Goal: Transaction & Acquisition: Purchase product/service

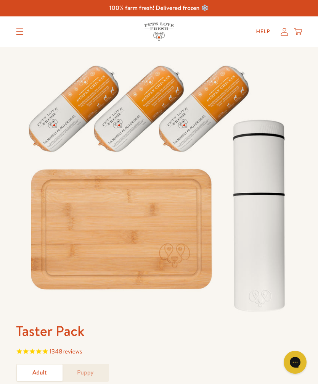
click at [15, 31] on summary "Translation missing: en.sections.header.menu" at bounding box center [20, 31] width 20 height 19
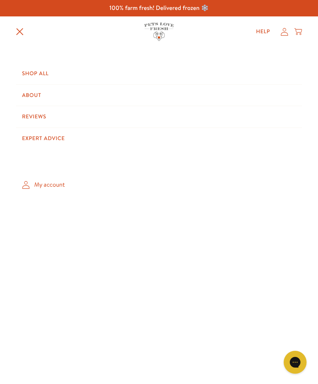
click at [39, 74] on link "Shop All" at bounding box center [159, 73] width 287 height 21
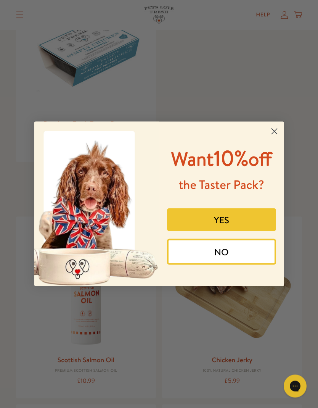
scroll to position [762, 0]
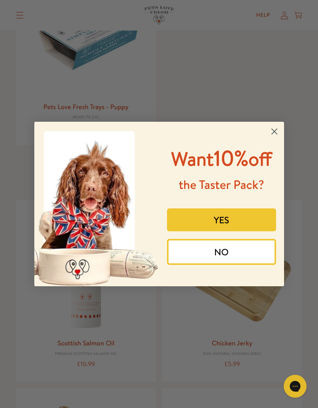
click at [269, 128] on circle "Close dialog" at bounding box center [274, 131] width 13 height 13
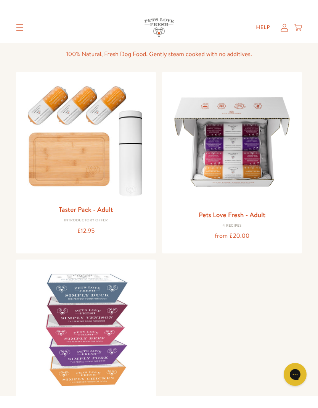
scroll to position [0, 0]
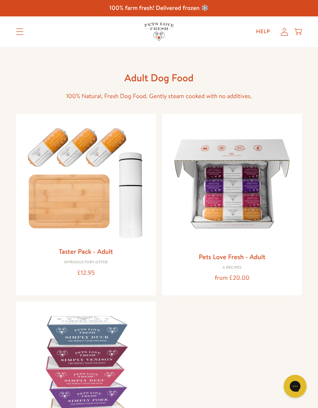
click at [241, 192] on img at bounding box center [232, 184] width 128 height 128
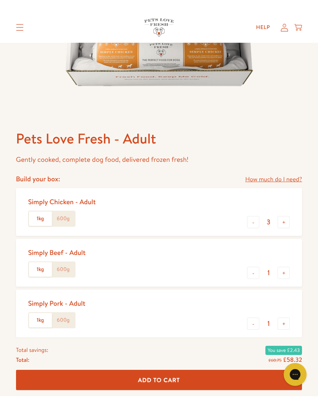
scroll to position [217, 0]
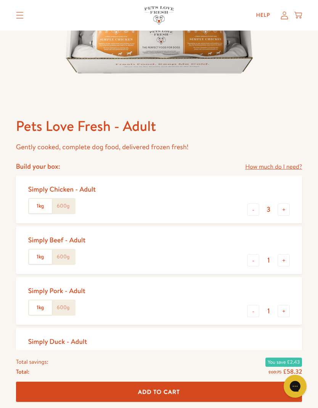
click at [265, 167] on link "How much do I need?" at bounding box center [273, 167] width 57 height 10
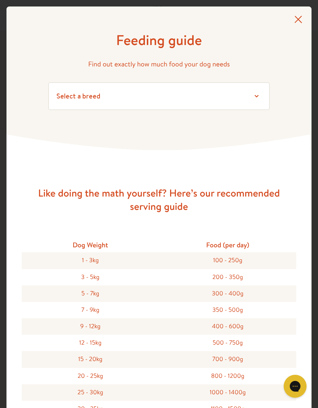
scroll to position [0, 0]
click at [295, 25] on div at bounding box center [299, 21] width 8 height 11
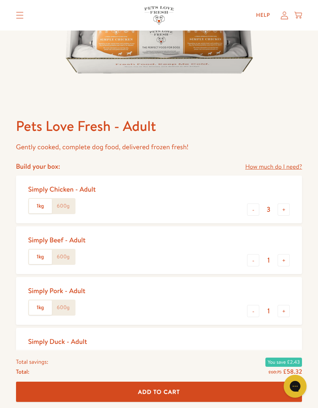
click at [256, 208] on button "-" at bounding box center [253, 209] width 12 height 12
click at [252, 213] on button "-" at bounding box center [253, 209] width 12 height 12
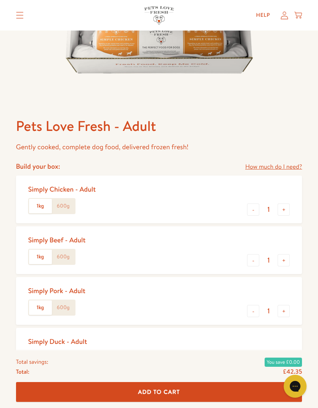
click at [252, 208] on button "-" at bounding box center [253, 209] width 12 height 12
type input "0"
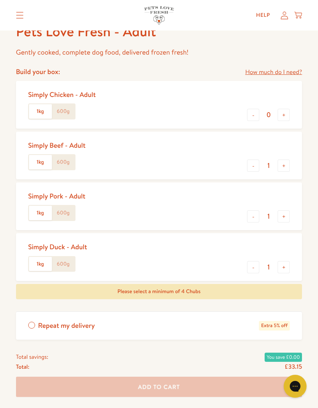
scroll to position [319, 0]
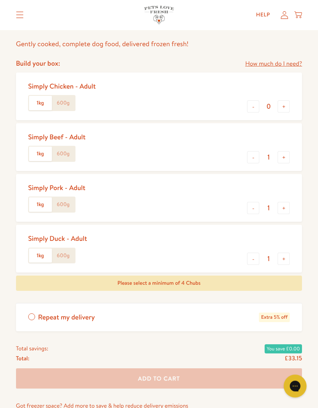
click at [282, 158] on button "+" at bounding box center [284, 158] width 12 height 12
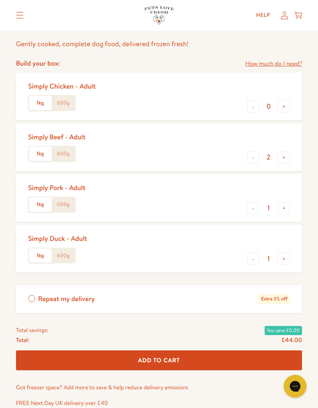
click at [285, 159] on button "+" at bounding box center [284, 157] width 12 height 12
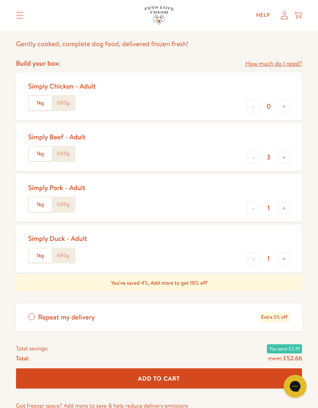
click at [287, 155] on button "+" at bounding box center [284, 157] width 12 height 12
click at [252, 157] on button "-" at bounding box center [253, 157] width 12 height 12
click at [251, 158] on button "-" at bounding box center [253, 157] width 12 height 12
type input "2"
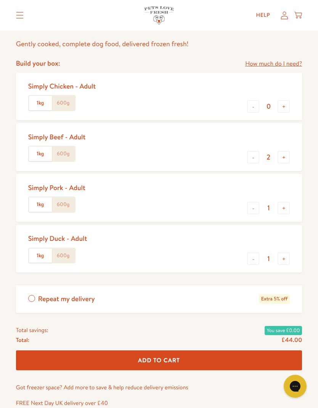
click at [287, 207] on button "+" at bounding box center [284, 208] width 12 height 12
type input "2"
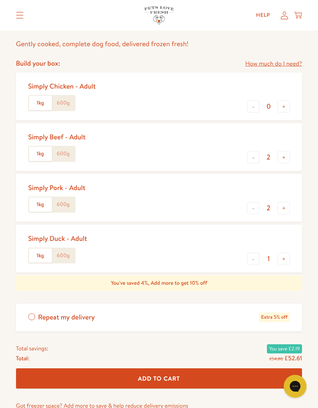
click at [285, 256] on button "+" at bounding box center [284, 259] width 12 height 12
type input "2"
click at [282, 209] on button "+" at bounding box center [284, 208] width 12 height 12
type input "3"
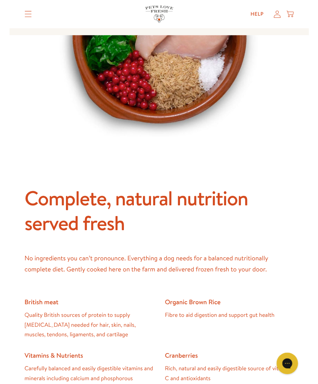
scroll to position [745, 0]
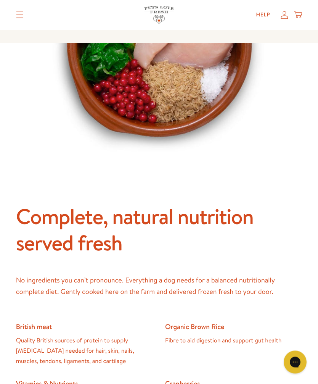
click at [247, 313] on div "Complete, natural nutrition served fresh No ingredients you can’t pronounce. Ev…" at bounding box center [159, 337] width 287 height 267
